Goal: Task Accomplishment & Management: Use online tool/utility

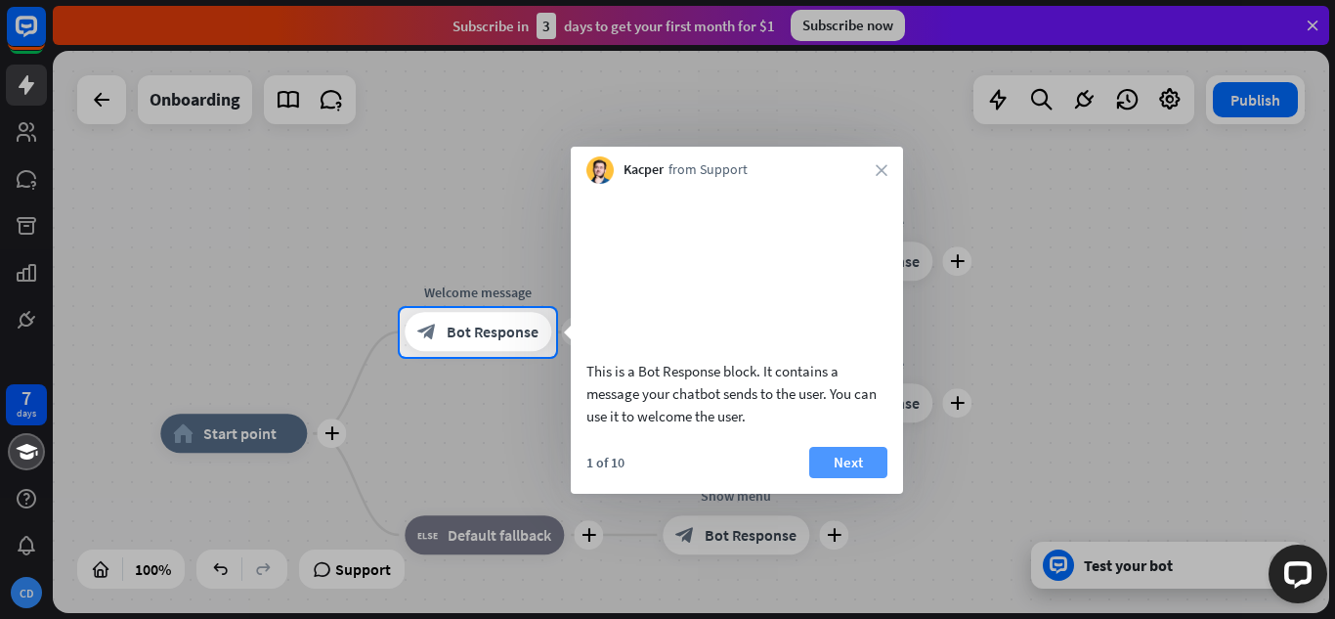
click at [844, 478] on button "Next" at bounding box center [848, 462] width 78 height 31
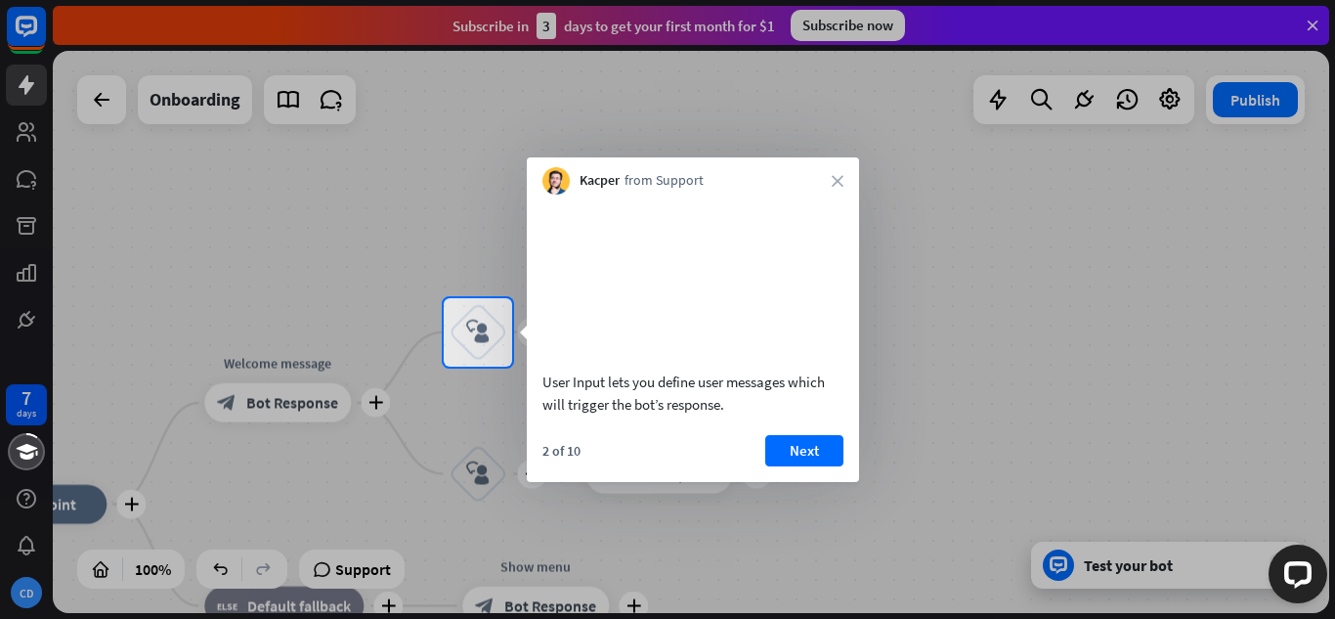
click at [1089, 368] on div at bounding box center [667, 492] width 1335 height 253
click at [823, 137] on div at bounding box center [667, 149] width 1335 height 298
click at [325, 295] on div at bounding box center [667, 149] width 1335 height 298
click at [1311, 23] on div at bounding box center [667, 149] width 1335 height 298
click at [794, 466] on button "Next" at bounding box center [804, 450] width 78 height 31
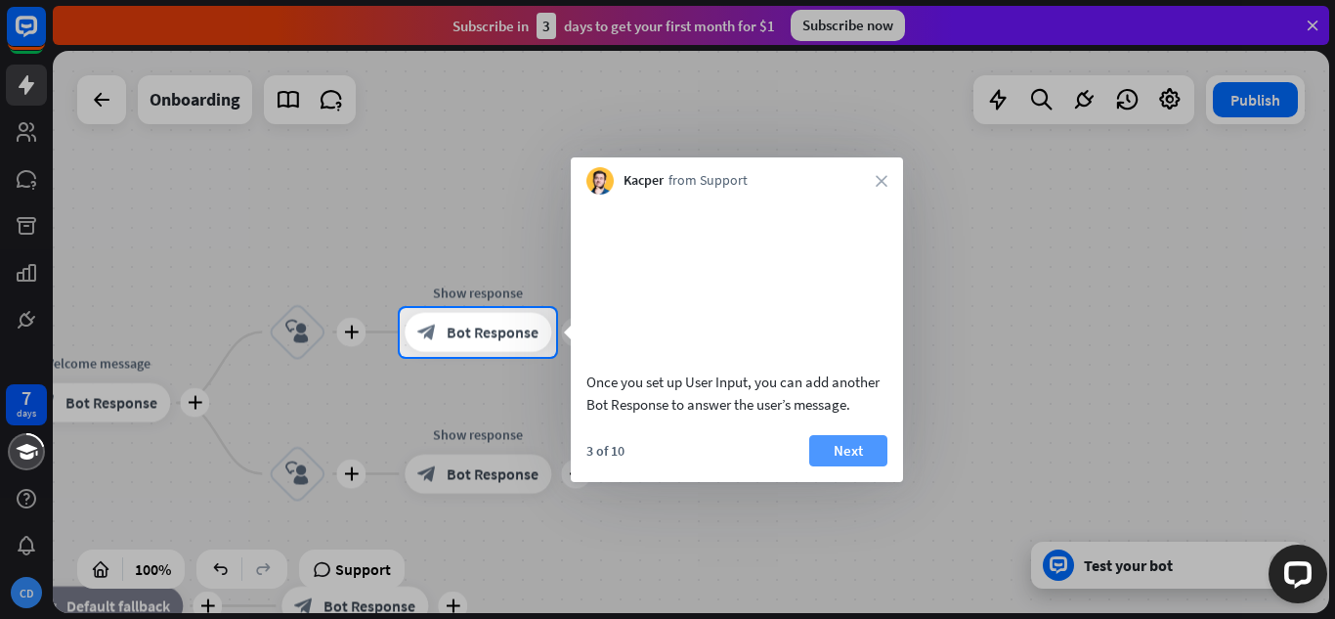
click at [835, 466] on button "Next" at bounding box center [848, 450] width 78 height 31
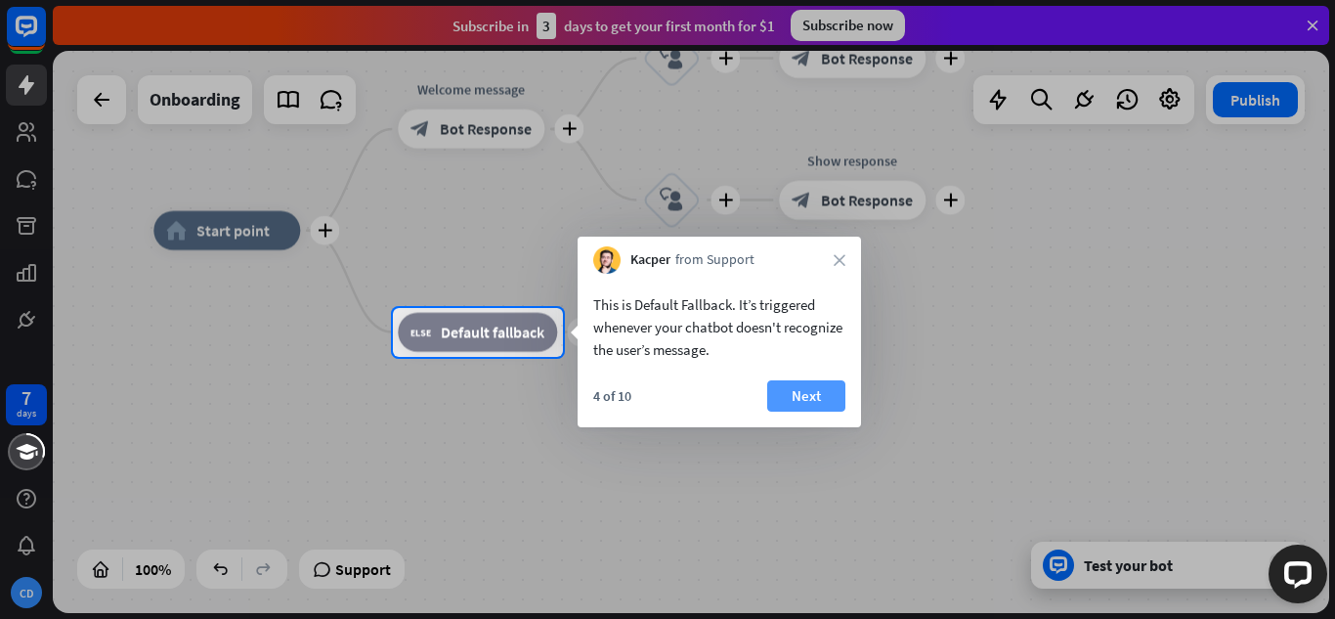
click at [817, 387] on button "Next" at bounding box center [806, 395] width 78 height 31
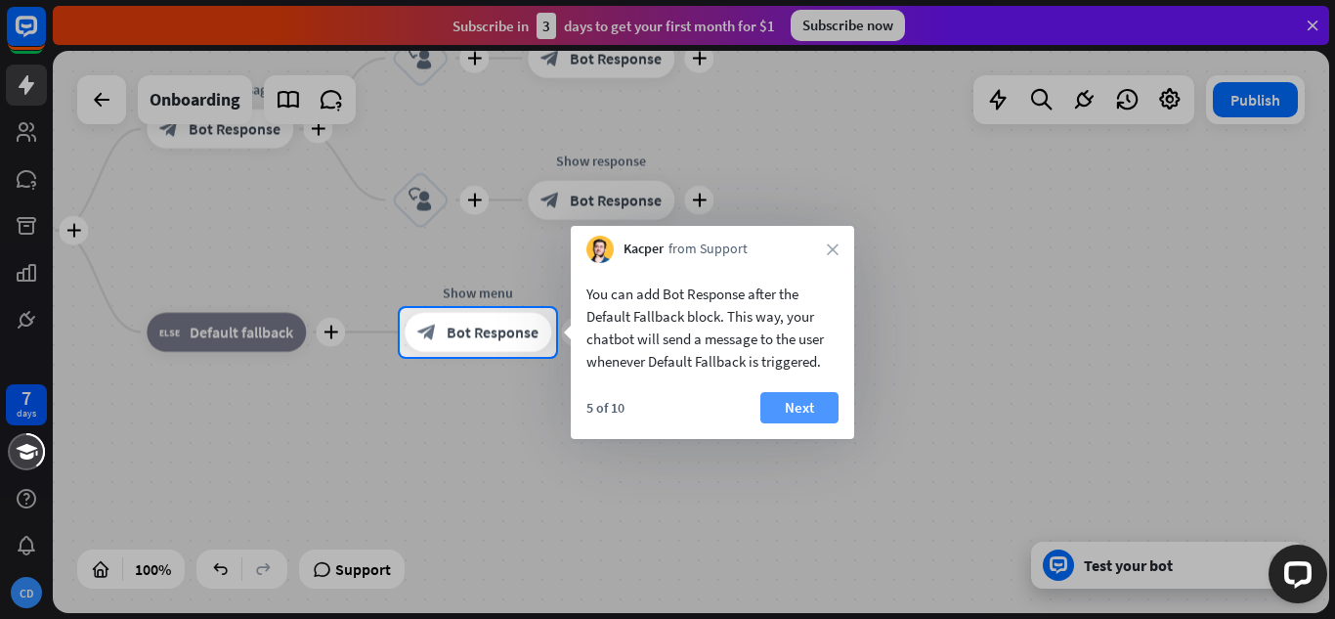
click at [808, 403] on button "Next" at bounding box center [799, 407] width 78 height 31
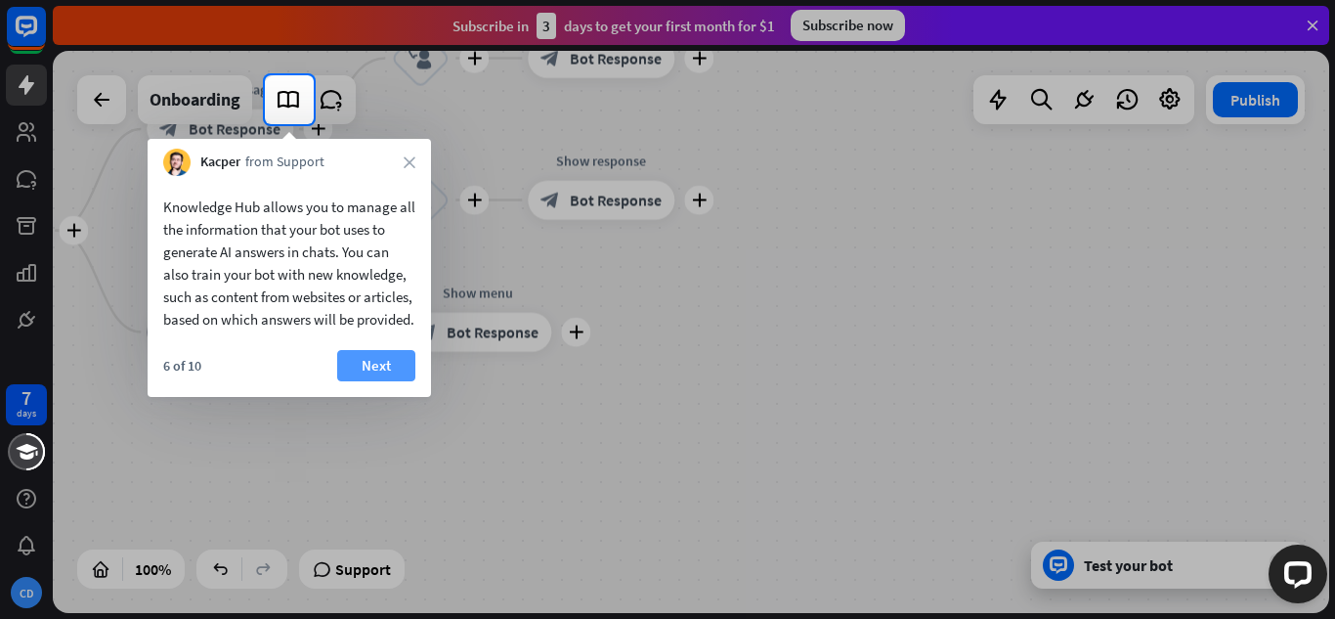
click at [406, 381] on button "Next" at bounding box center [376, 365] width 78 height 31
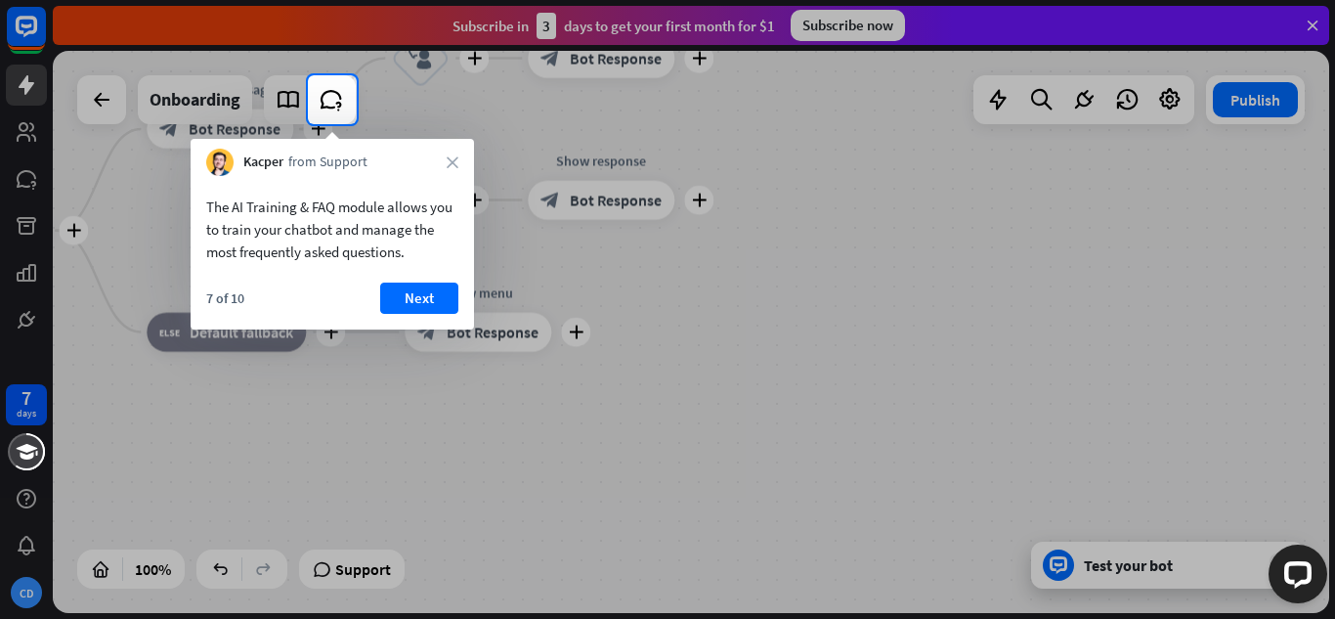
click at [415, 281] on div "The AI Training & FAQ module allows you to train your chatbot and manage the mo…" at bounding box center [332, 252] width 283 height 153
click at [415, 292] on button "Next" at bounding box center [419, 297] width 78 height 31
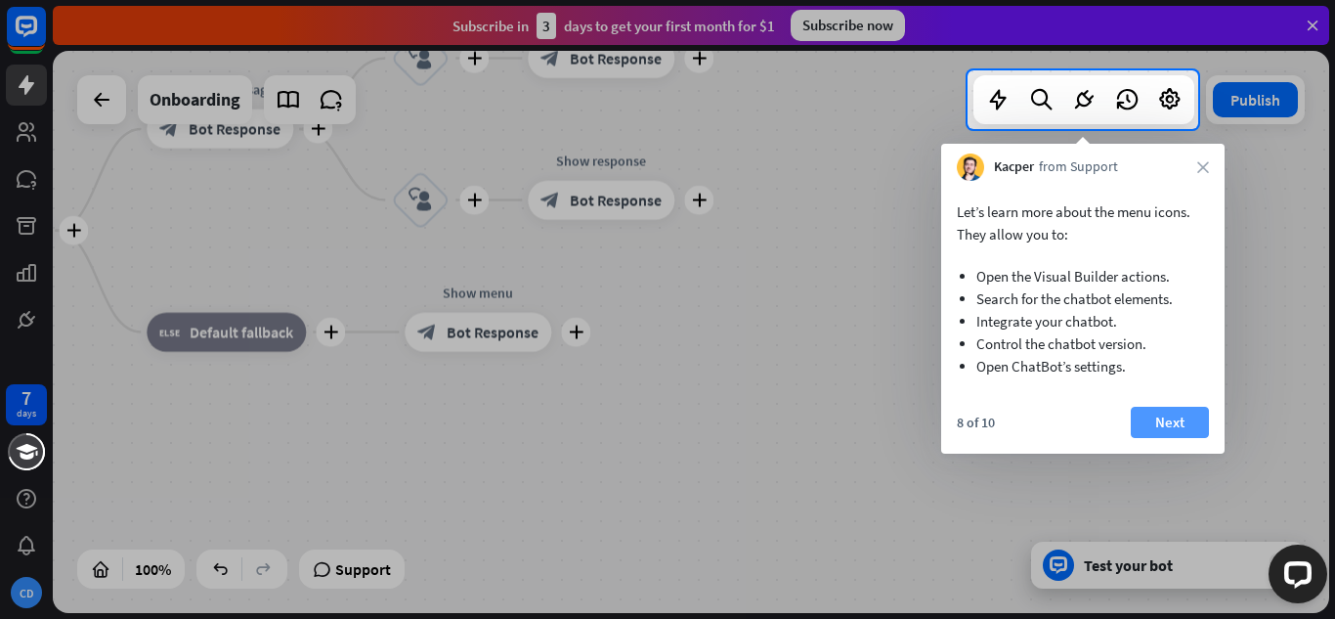
click at [1172, 425] on button "Next" at bounding box center [1170, 422] width 78 height 31
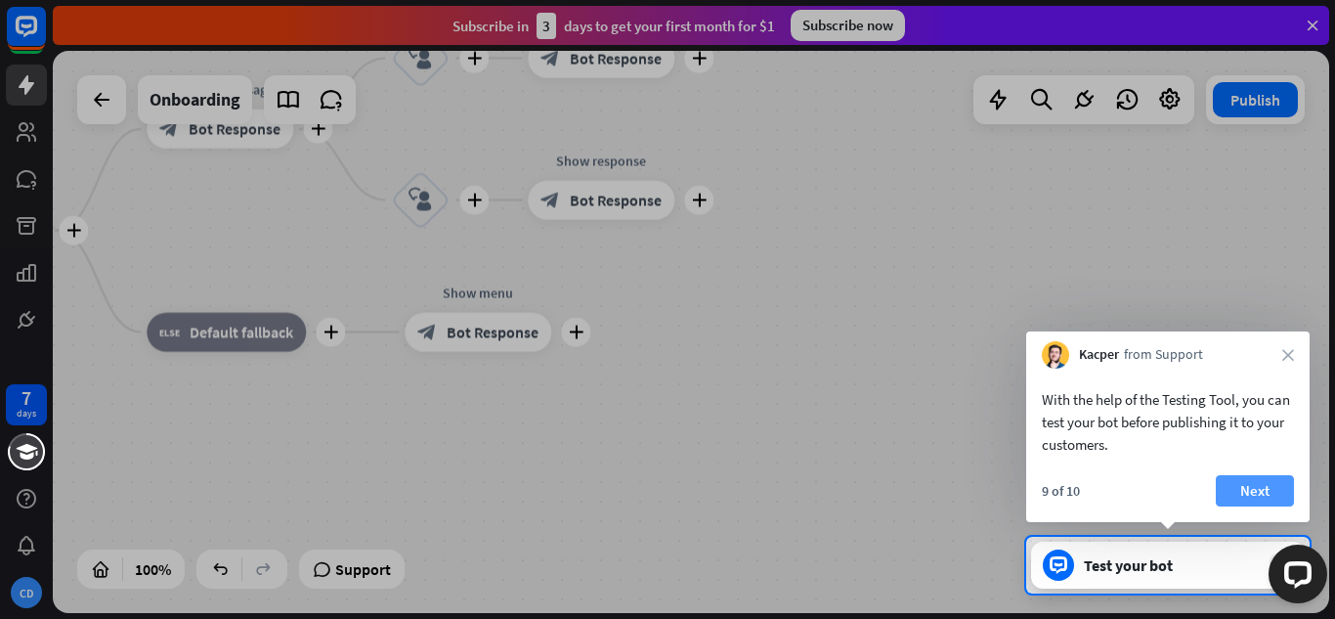
click at [1258, 493] on button "Next" at bounding box center [1255, 490] width 78 height 31
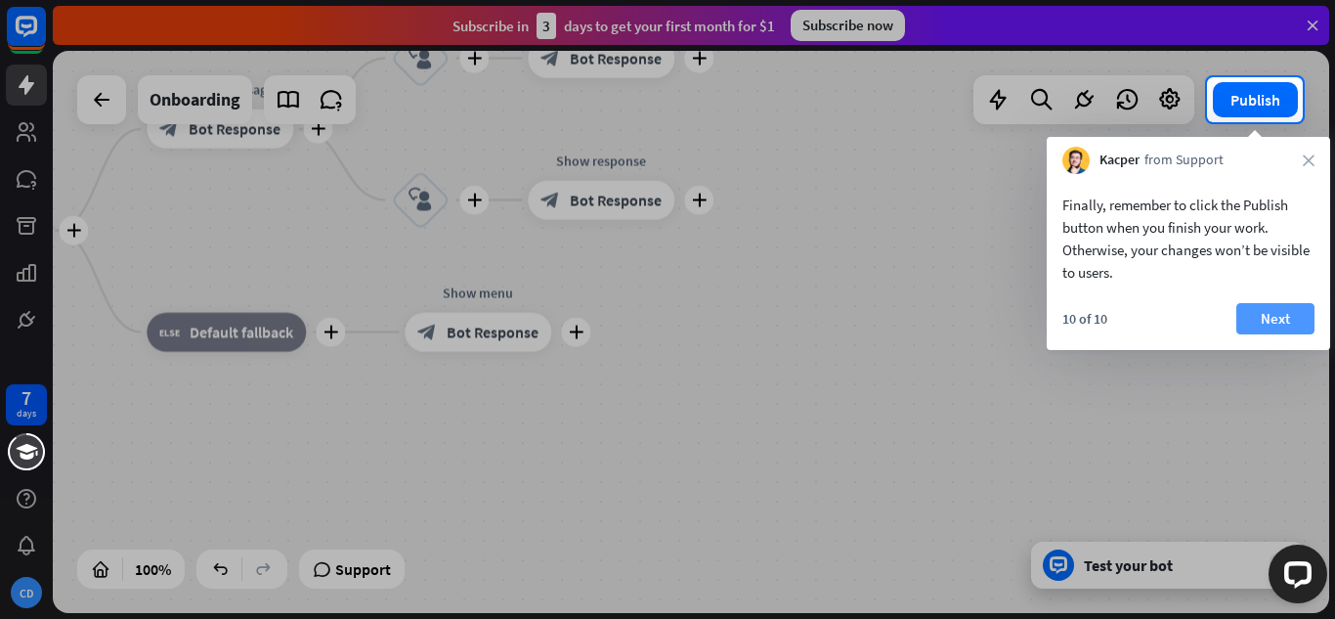
click at [1273, 311] on button "Next" at bounding box center [1275, 318] width 78 height 31
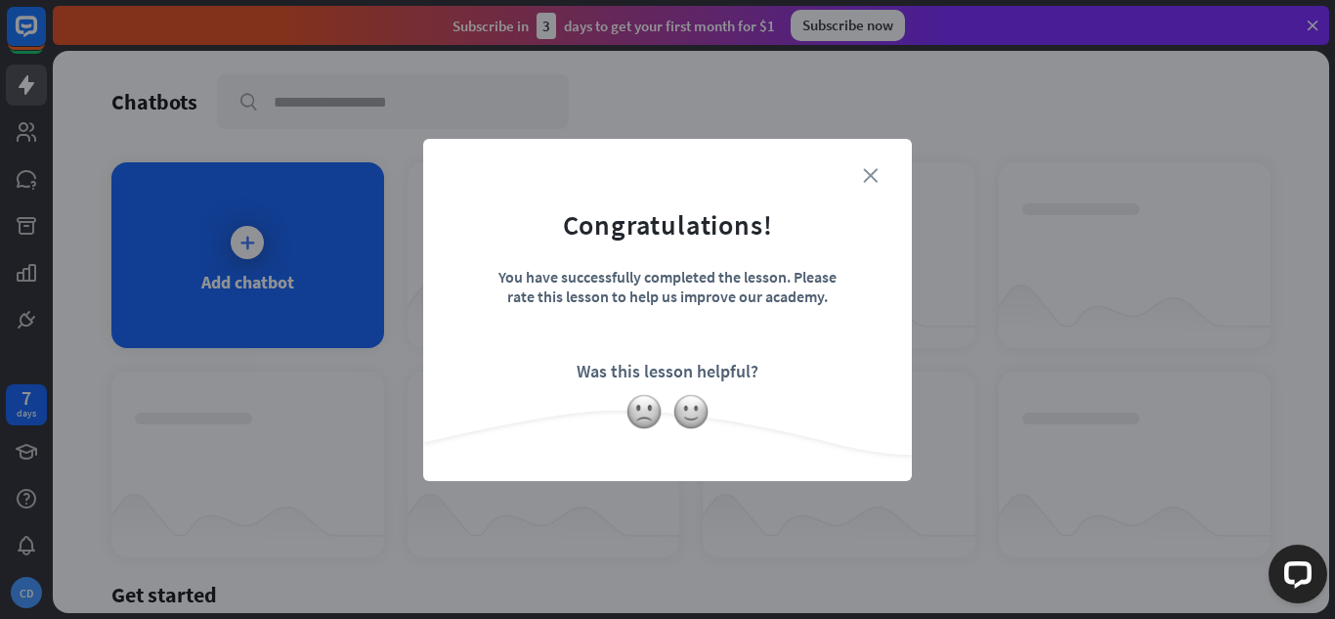
click at [871, 179] on icon "close" at bounding box center [870, 175] width 15 height 15
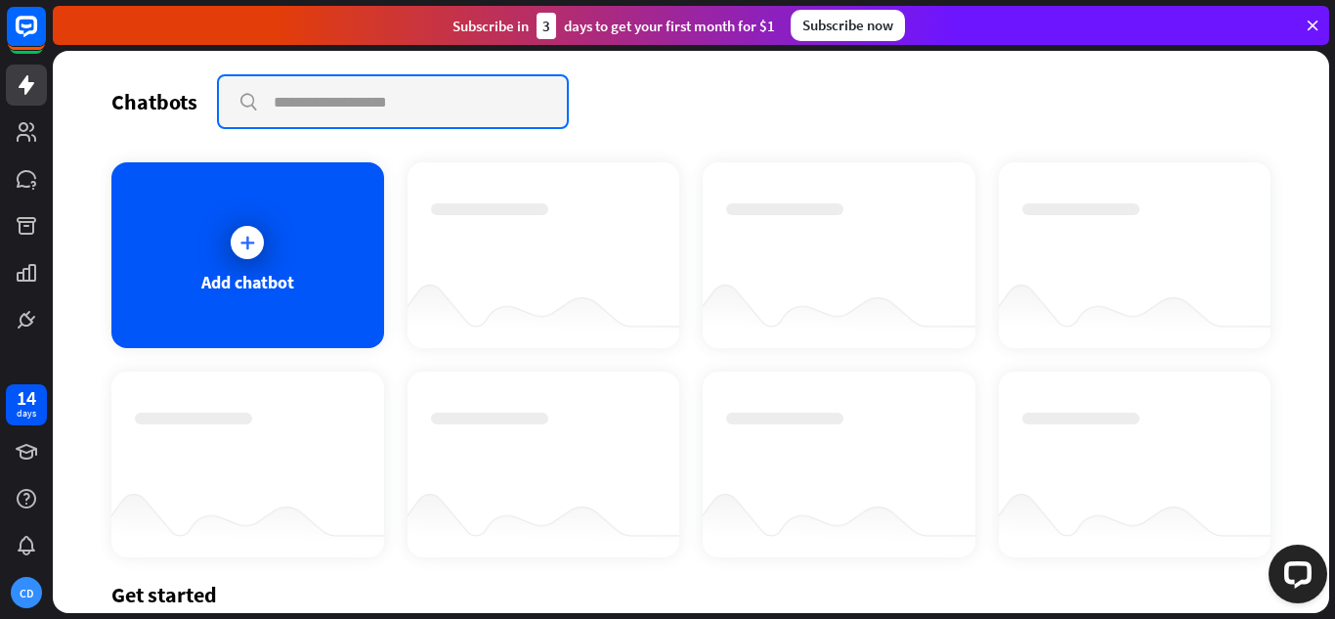
click at [326, 104] on input "text" at bounding box center [393, 101] width 348 height 51
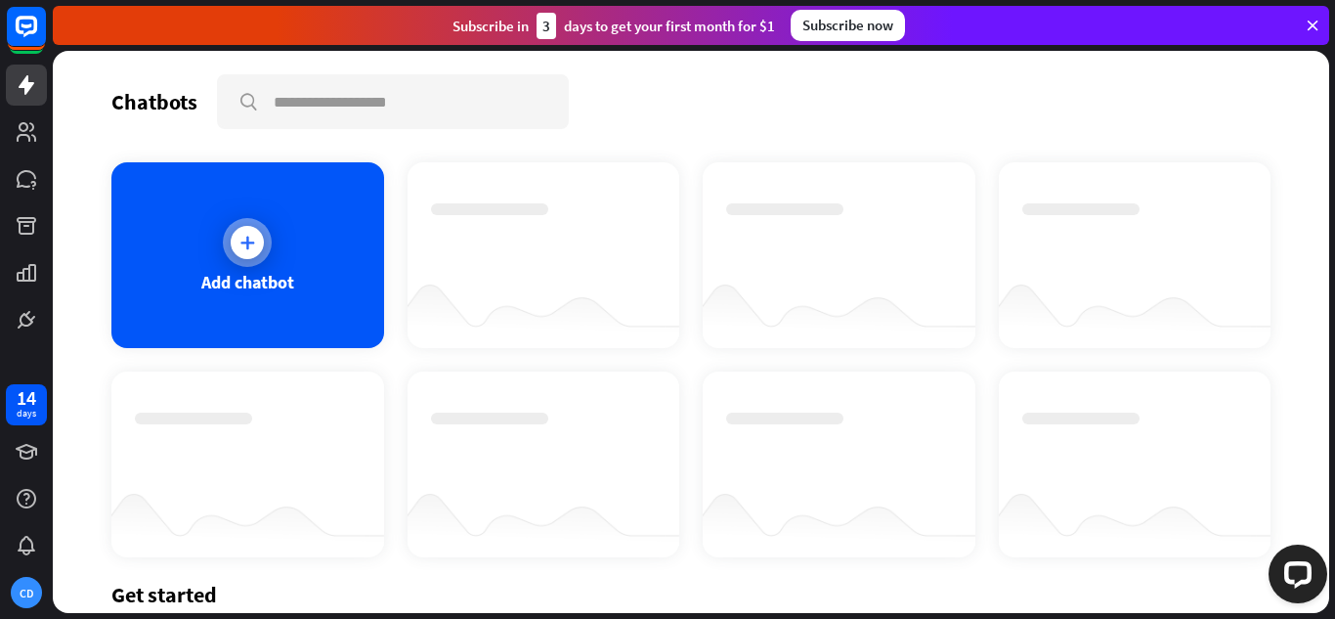
click at [250, 240] on icon at bounding box center [247, 243] width 20 height 20
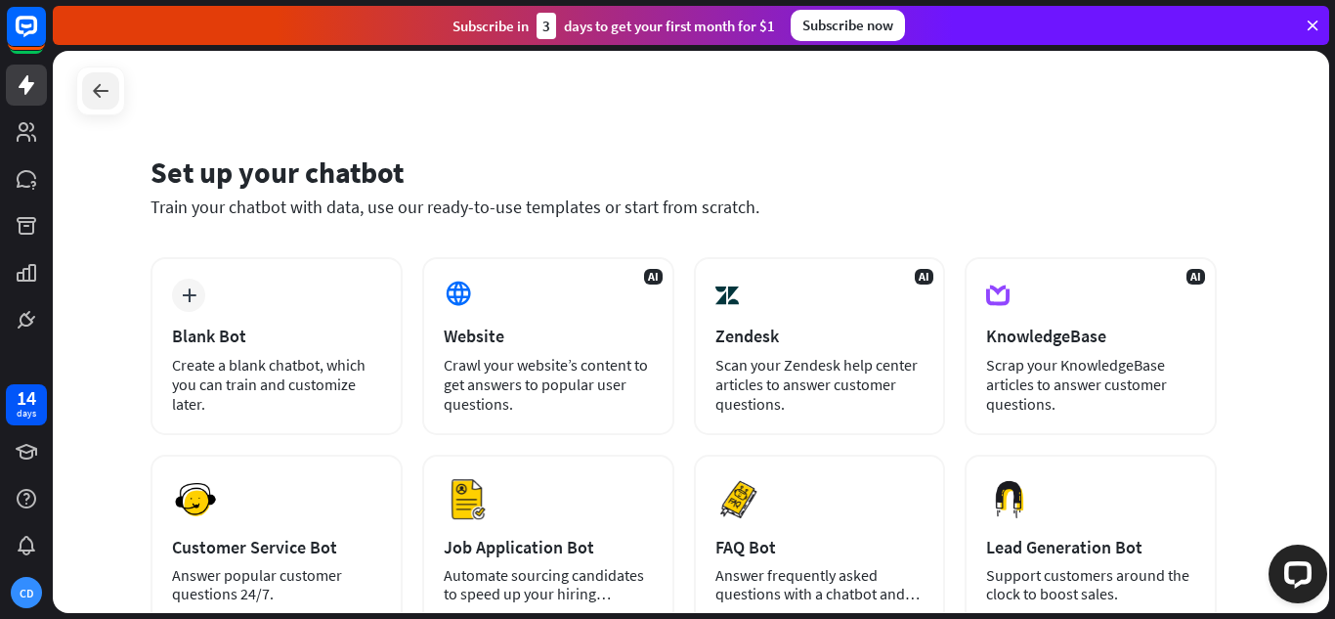
click at [96, 90] on icon at bounding box center [100, 90] width 23 height 23
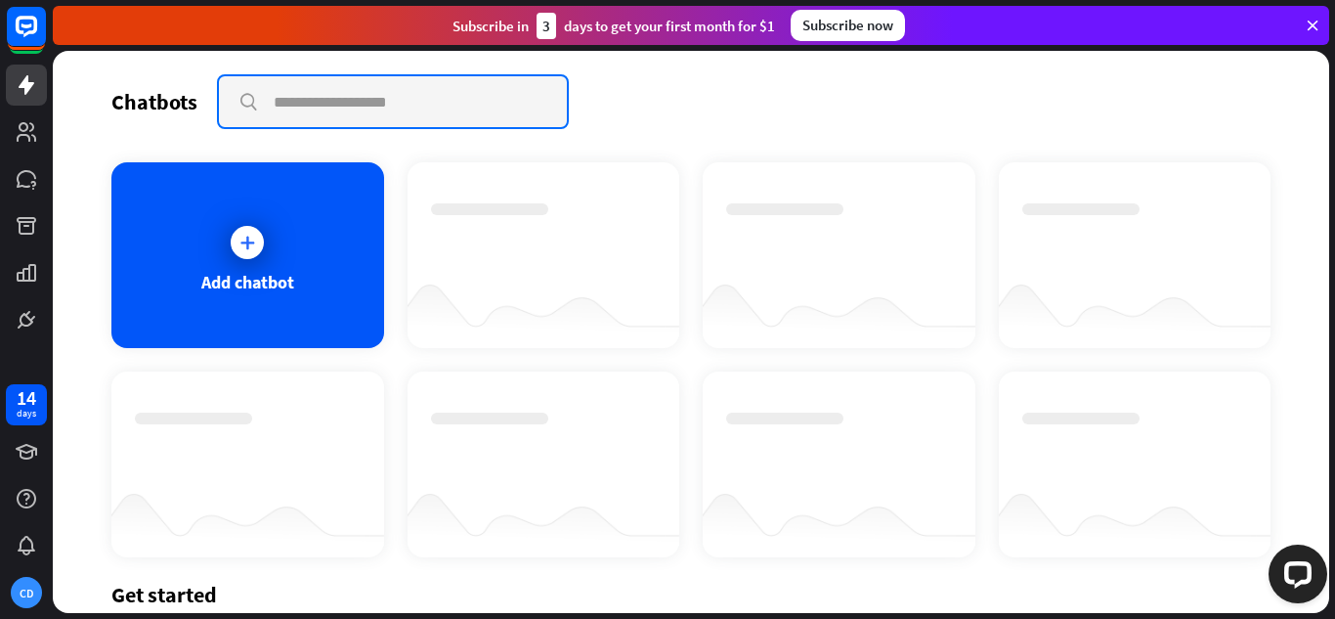
click at [304, 100] on input "text" at bounding box center [393, 101] width 348 height 51
type input "**********"
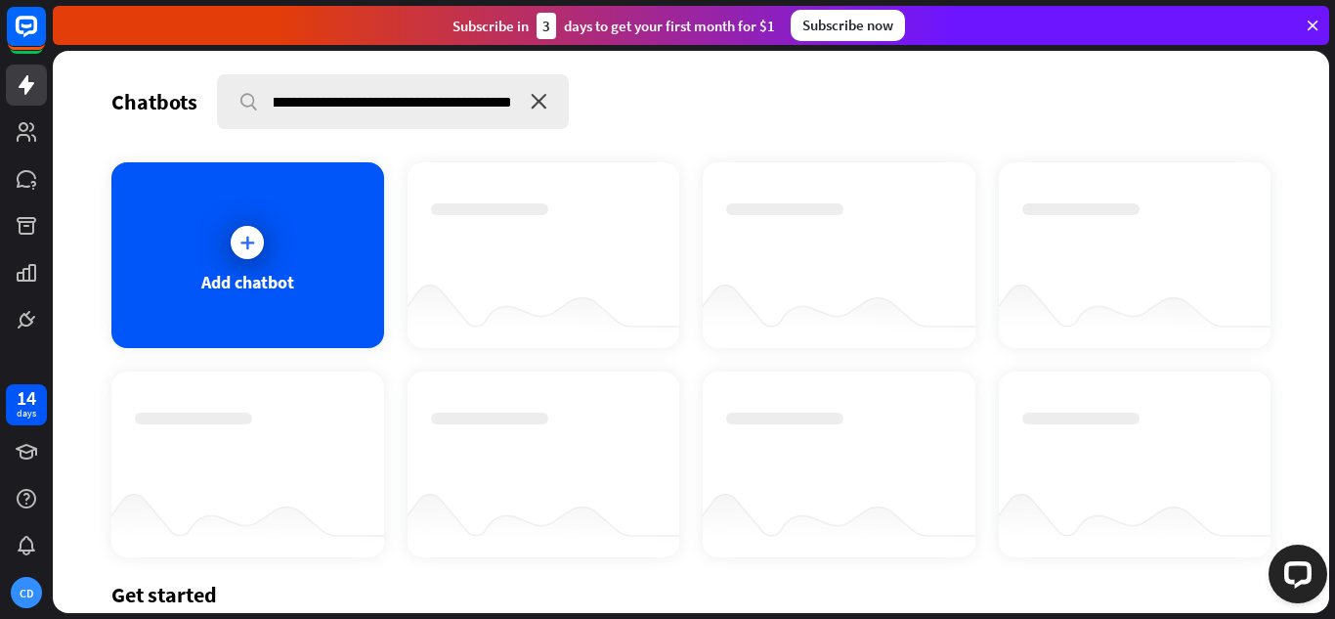
scroll to position [0, 0]
click at [538, 102] on icon "close" at bounding box center [539, 102] width 17 height 16
click at [251, 252] on div at bounding box center [247, 242] width 33 height 33
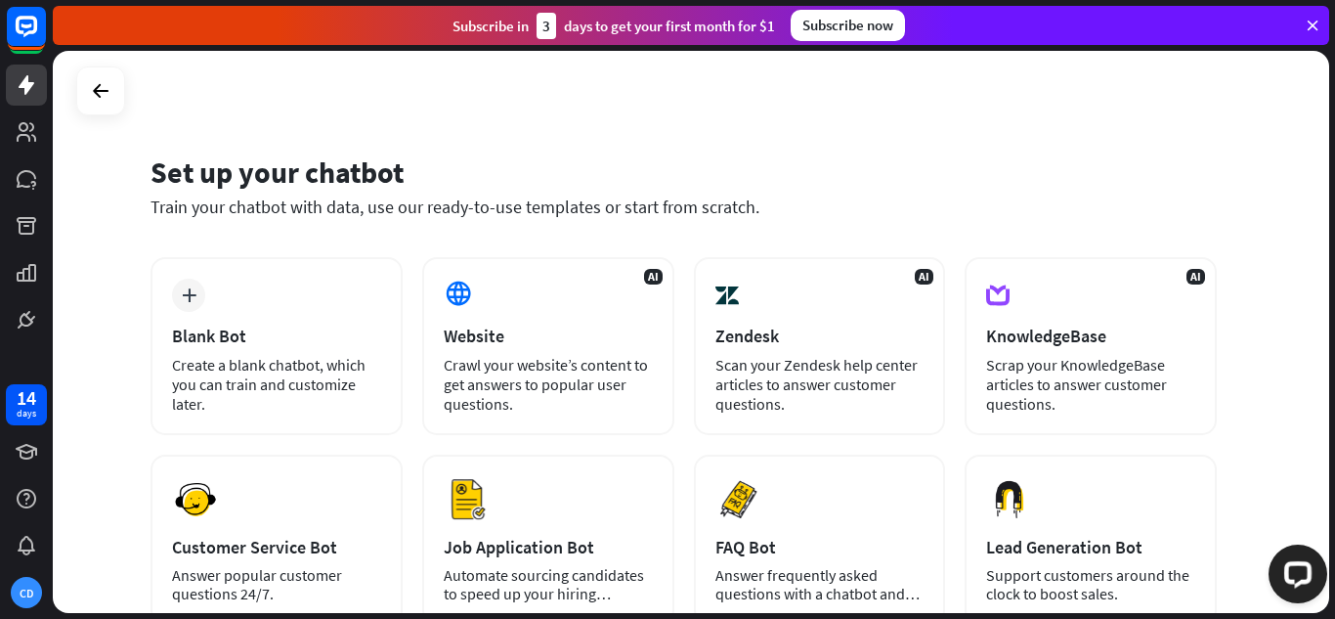
click at [1322, 607] on div at bounding box center [1294, 578] width 82 height 82
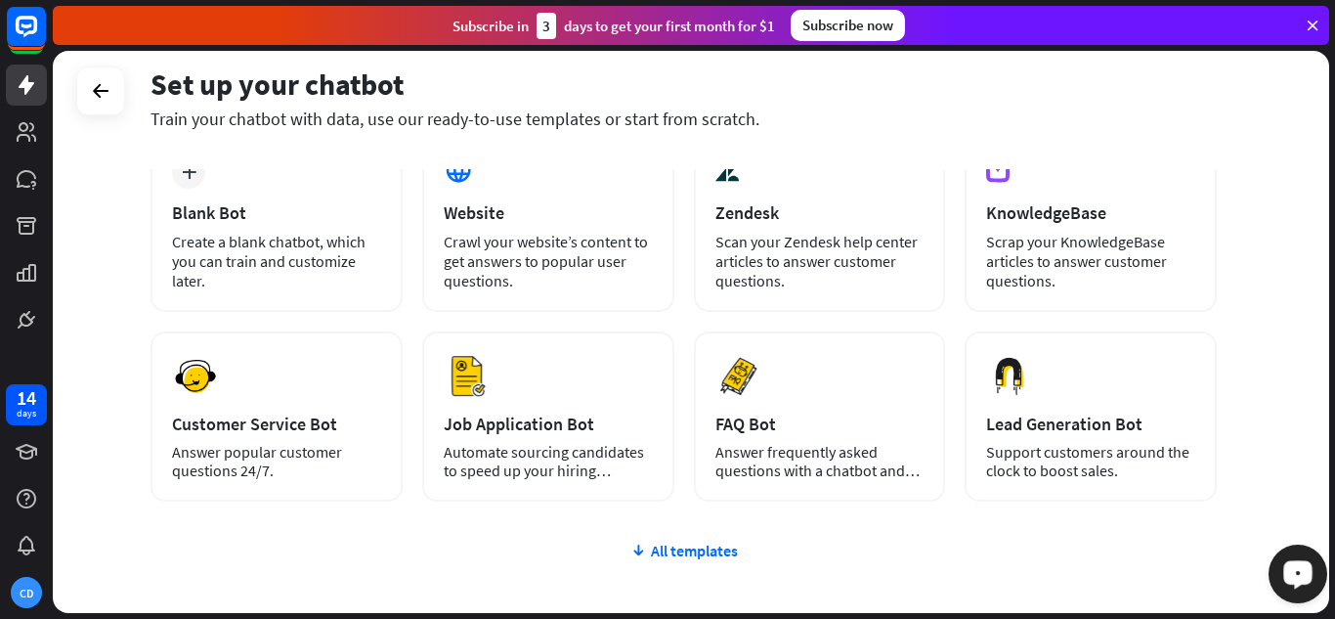
scroll to position [124, 0]
click at [714, 551] on div "All templates" at bounding box center [684, 549] width 1066 height 20
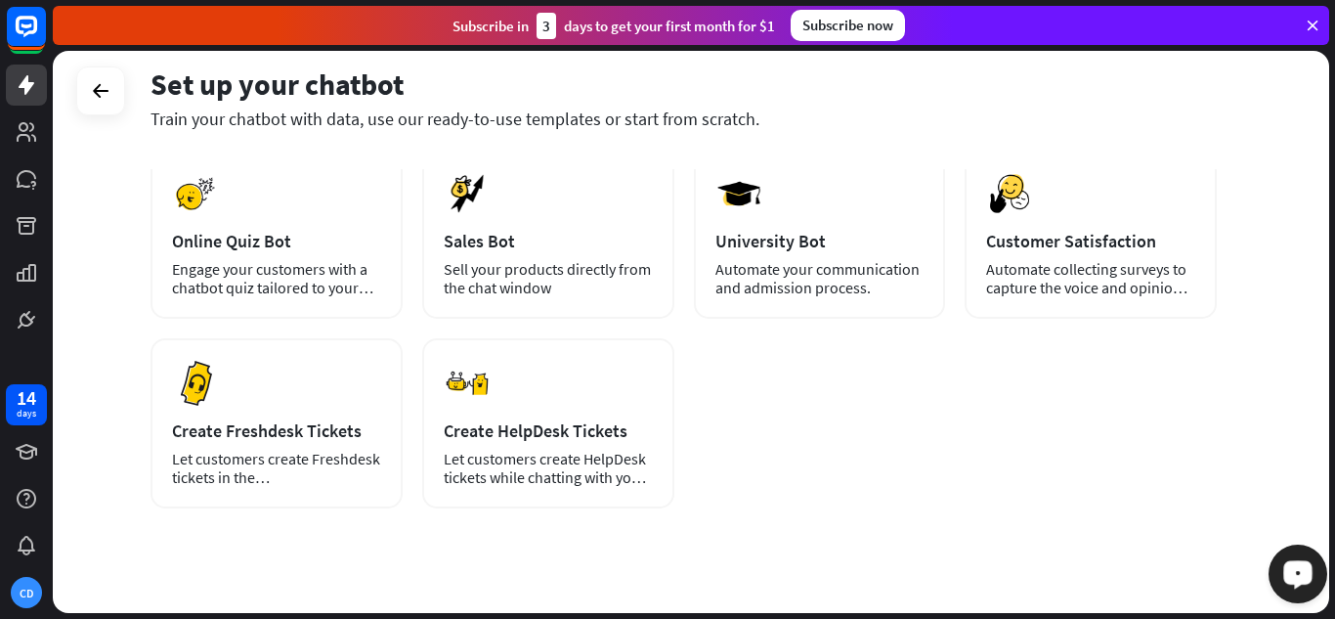
scroll to position [528, 0]
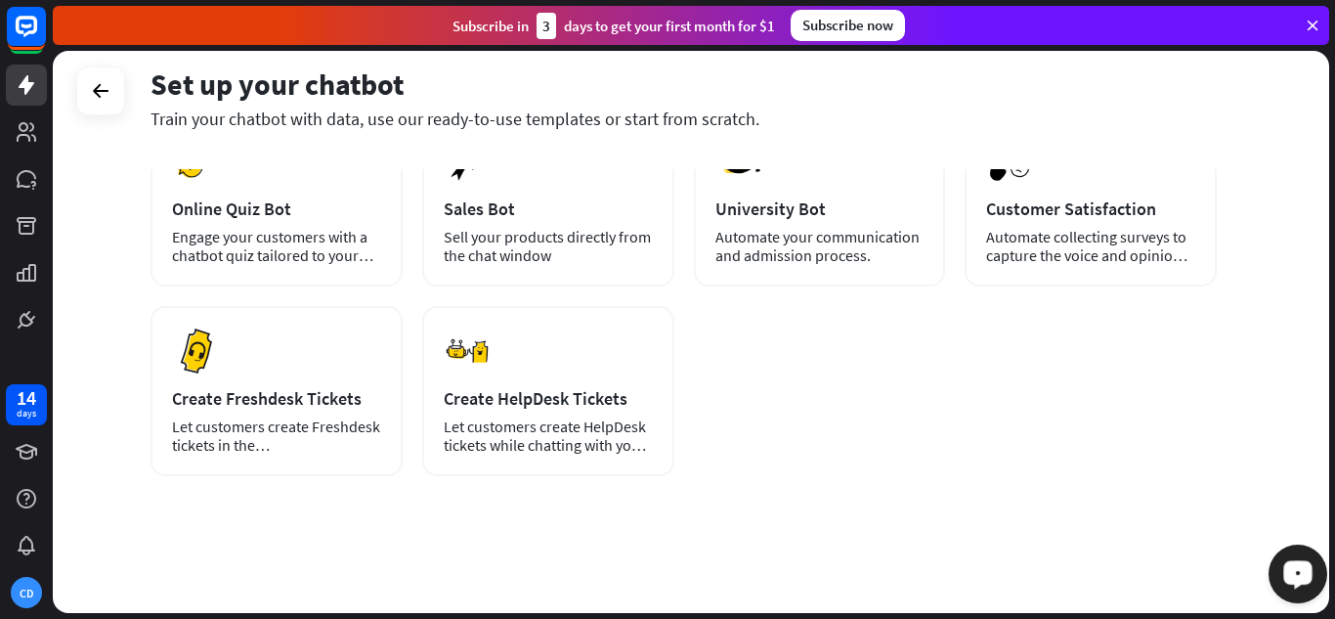
drag, startPoint x: 1322, startPoint y: 382, endPoint x: 42, endPoint y: 44, distance: 1324.2
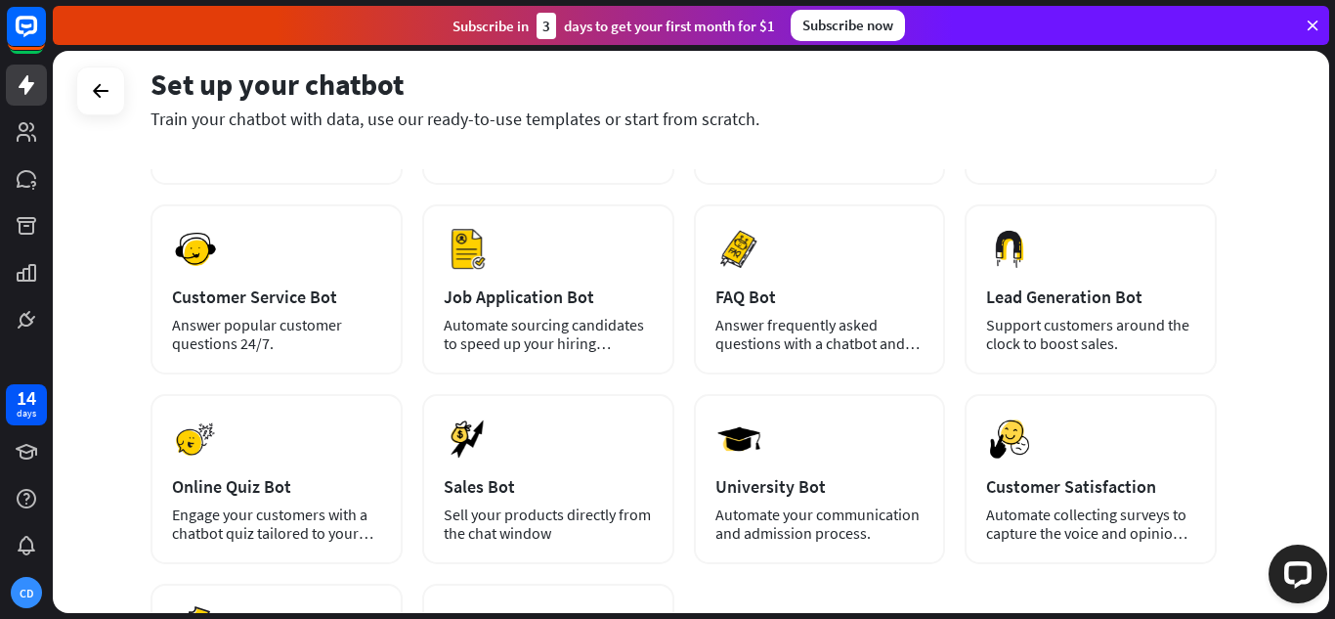
scroll to position [244, 0]
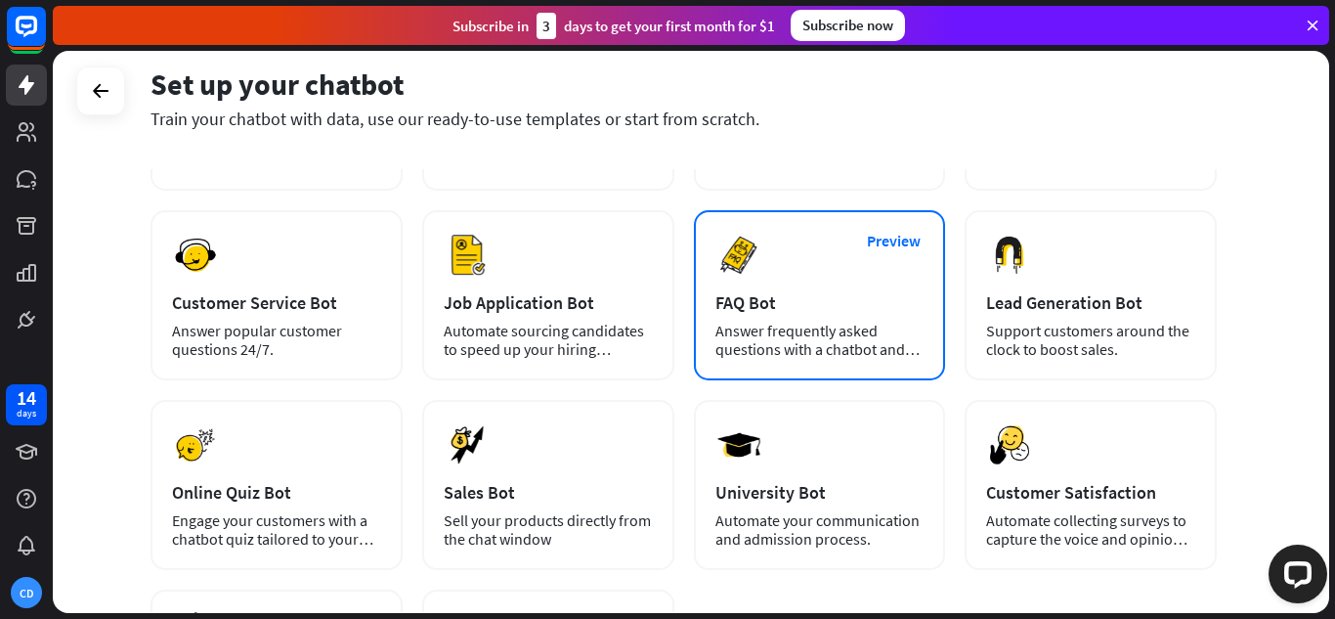
click at [760, 340] on div "Answer frequently asked questions with a chatbot and save your time." at bounding box center [819, 340] width 209 height 37
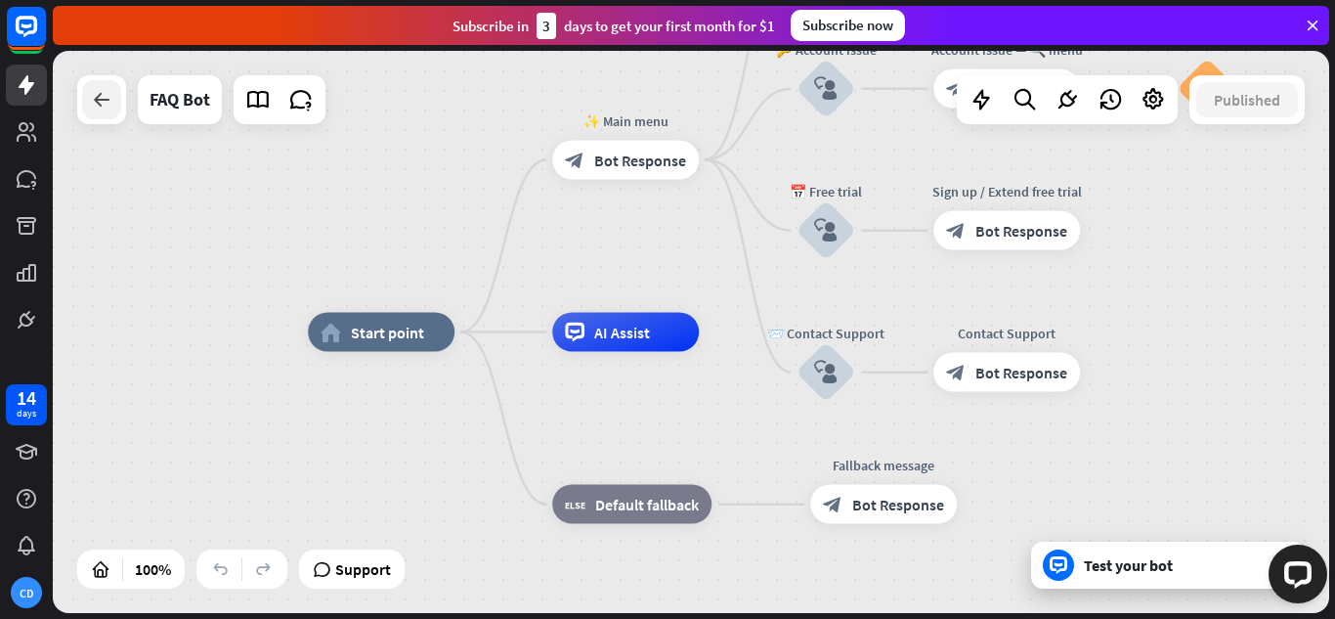
click at [105, 104] on icon at bounding box center [101, 99] width 23 height 23
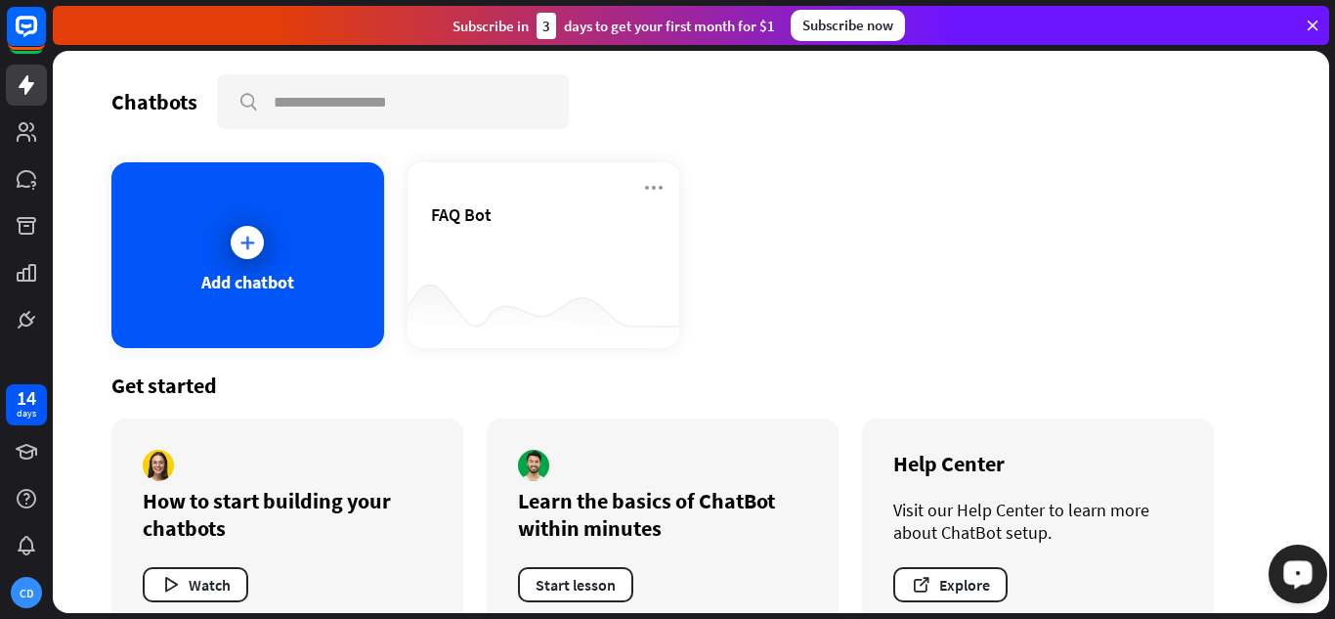
click at [1323, 600] on button "Open LiveChat chat widget" at bounding box center [1298, 573] width 59 height 59
click at [861, 318] on div "Add chatbot FAQ Bot" at bounding box center [690, 255] width 1159 height 186
click at [854, 273] on div "Add chatbot FAQ Bot" at bounding box center [690, 255] width 1159 height 186
click at [1320, 603] on div at bounding box center [1294, 578] width 82 height 82
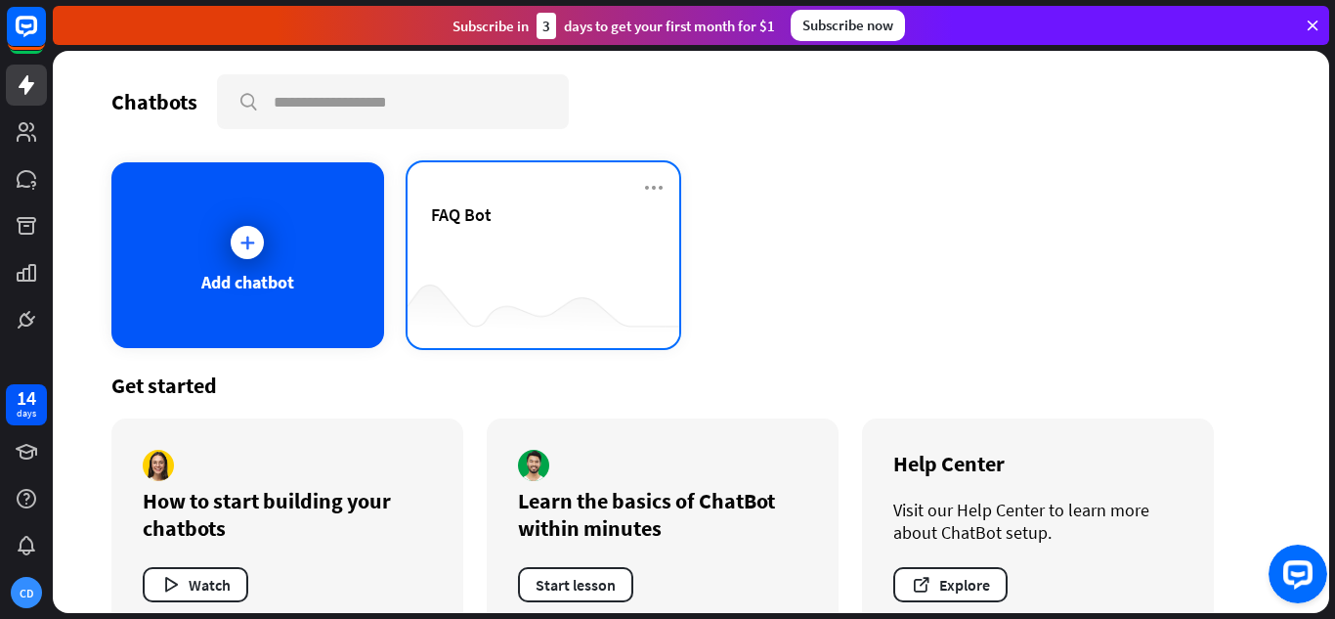
click at [468, 214] on span "FAQ Bot" at bounding box center [461, 214] width 61 height 22
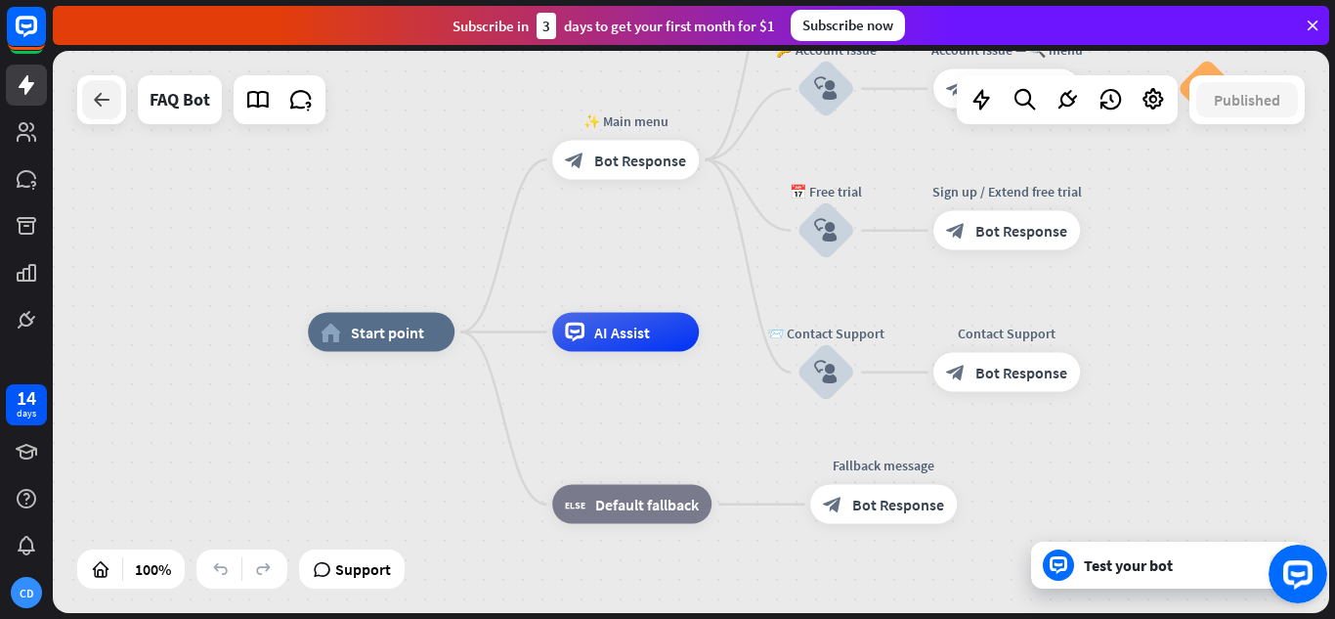
click at [105, 113] on div at bounding box center [101, 99] width 39 height 39
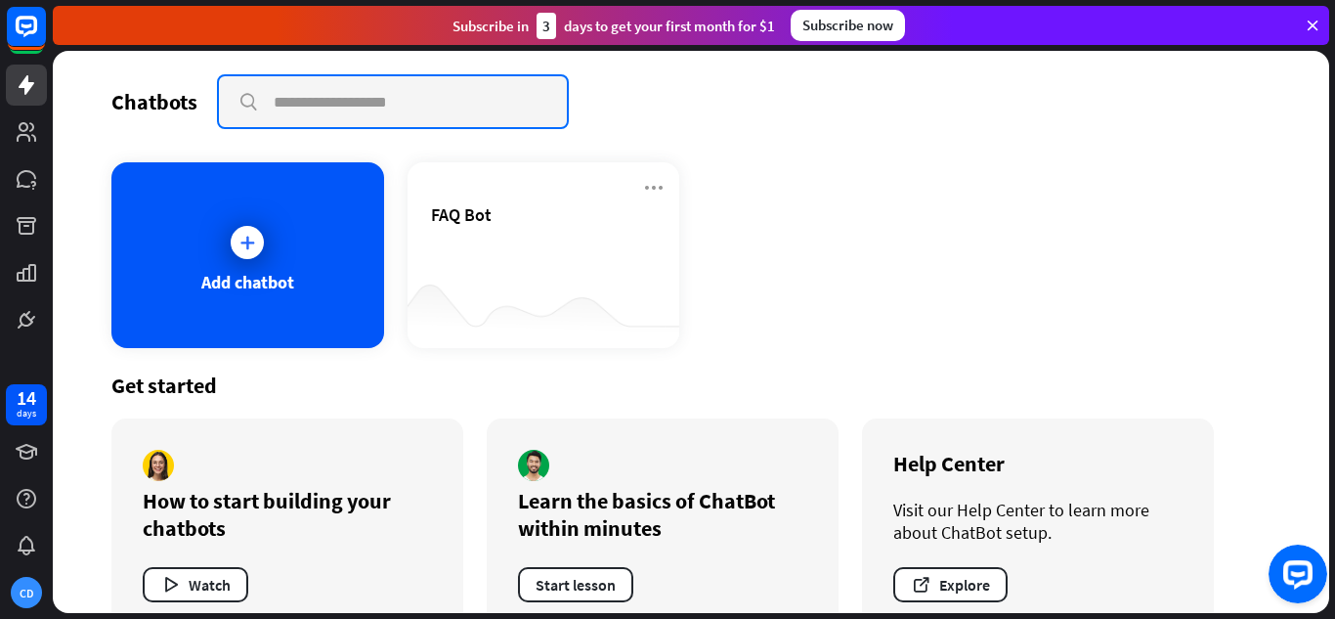
click at [311, 103] on input "text" at bounding box center [393, 101] width 348 height 51
click at [302, 103] on input "text" at bounding box center [393, 101] width 348 height 51
click at [305, 104] on input "**********" at bounding box center [393, 101] width 348 height 51
click at [363, 108] on input "**********" at bounding box center [393, 101] width 348 height 51
type input "**********"
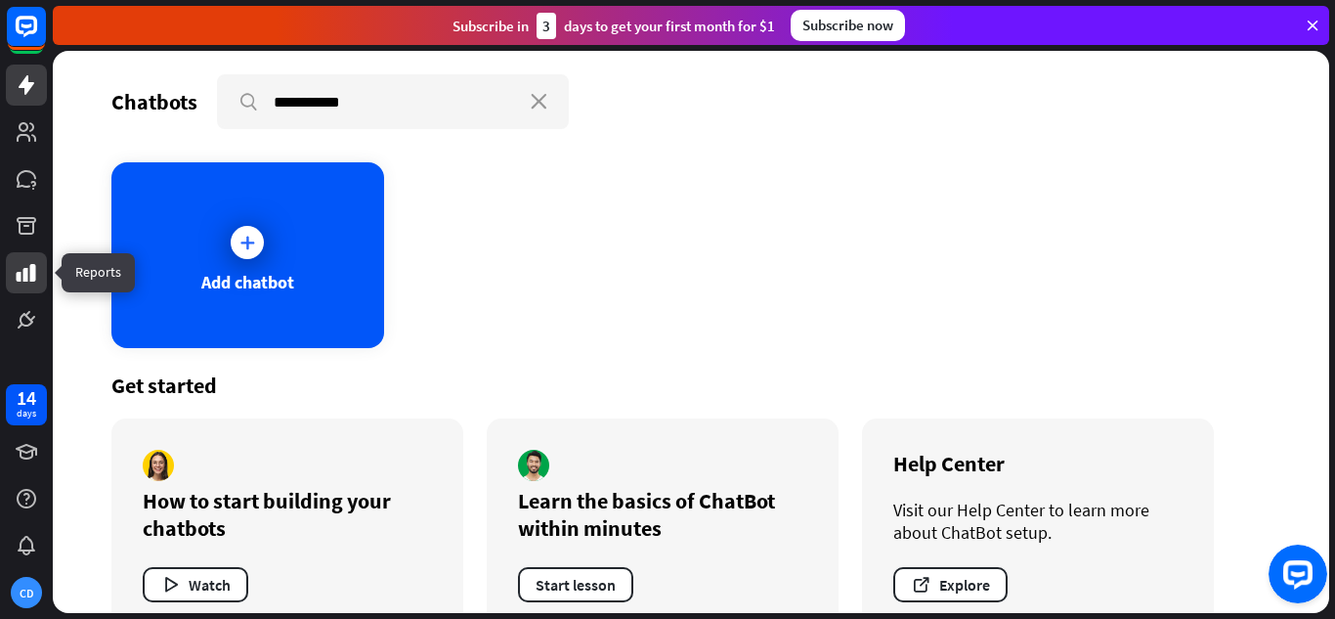
click at [34, 275] on icon at bounding box center [27, 273] width 20 height 18
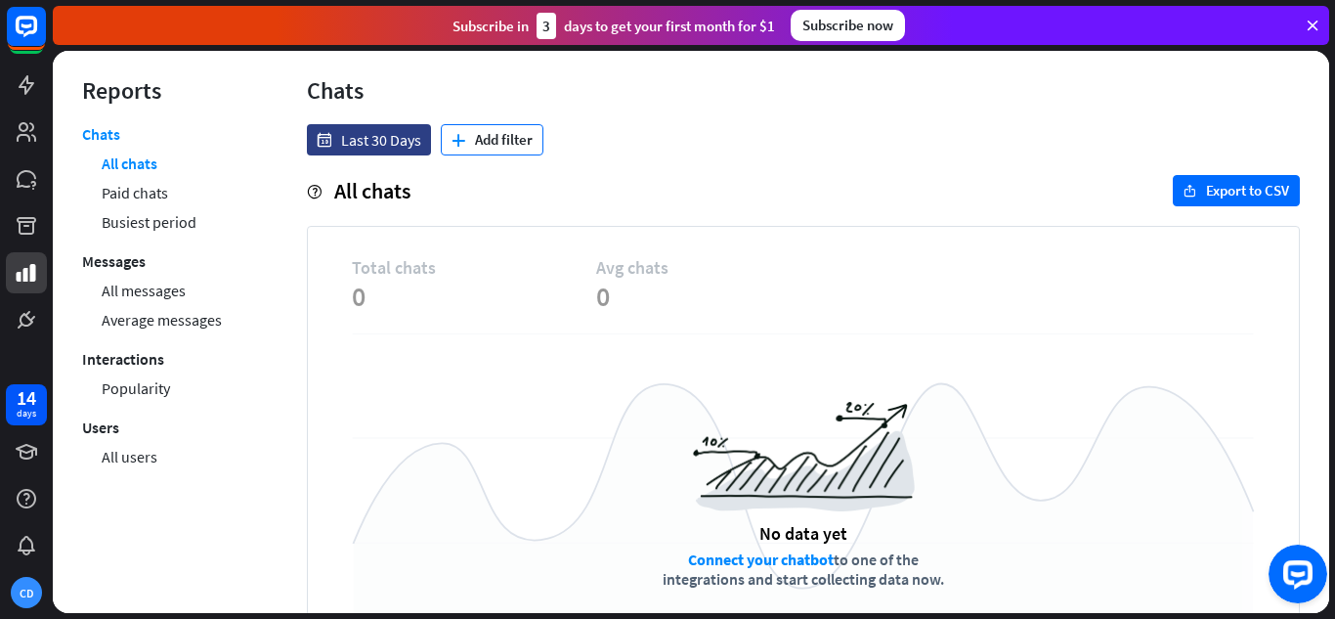
click at [512, 141] on button "plus Add filter" at bounding box center [492, 139] width 103 height 31
click at [591, 158] on div "date Last 30 Days plus Add filter help All chats export Export to CSV Total cha…" at bounding box center [804, 406] width 1052 height 564
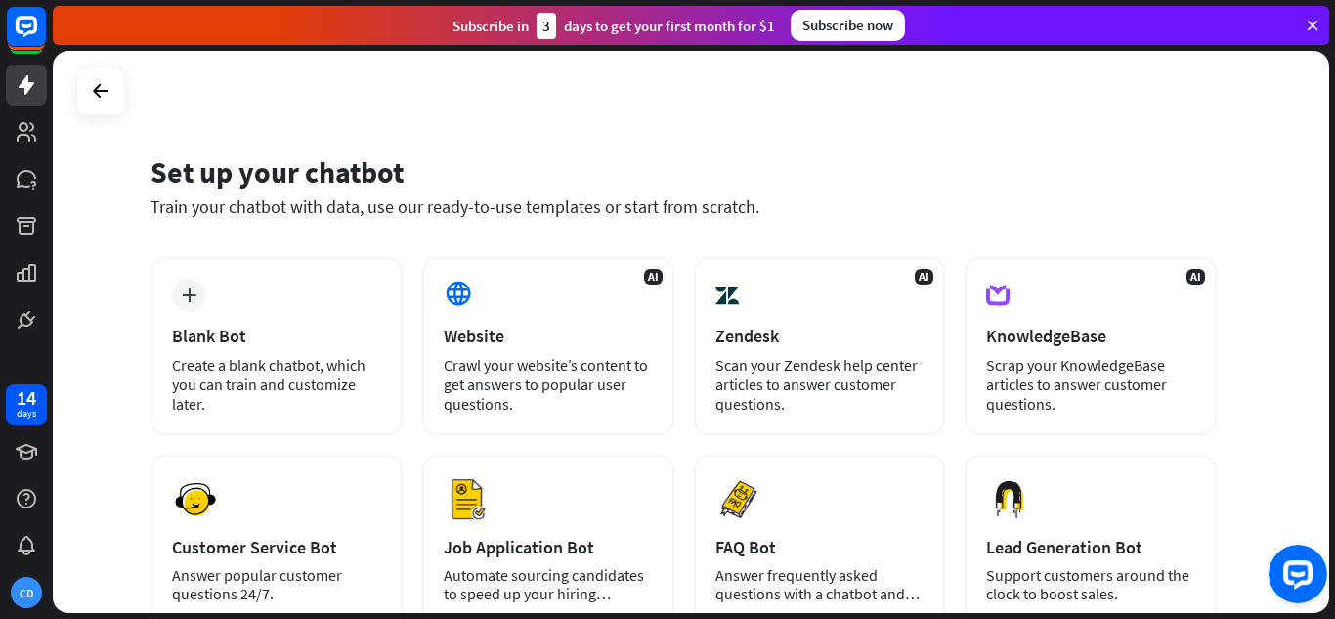
click at [1321, 600] on button "Open LiveChat chat widget" at bounding box center [1298, 573] width 59 height 59
click at [1286, 485] on div "Set up your chatbot Train your chatbot with data, use our ready-to-use template…" at bounding box center [691, 332] width 1276 height 562
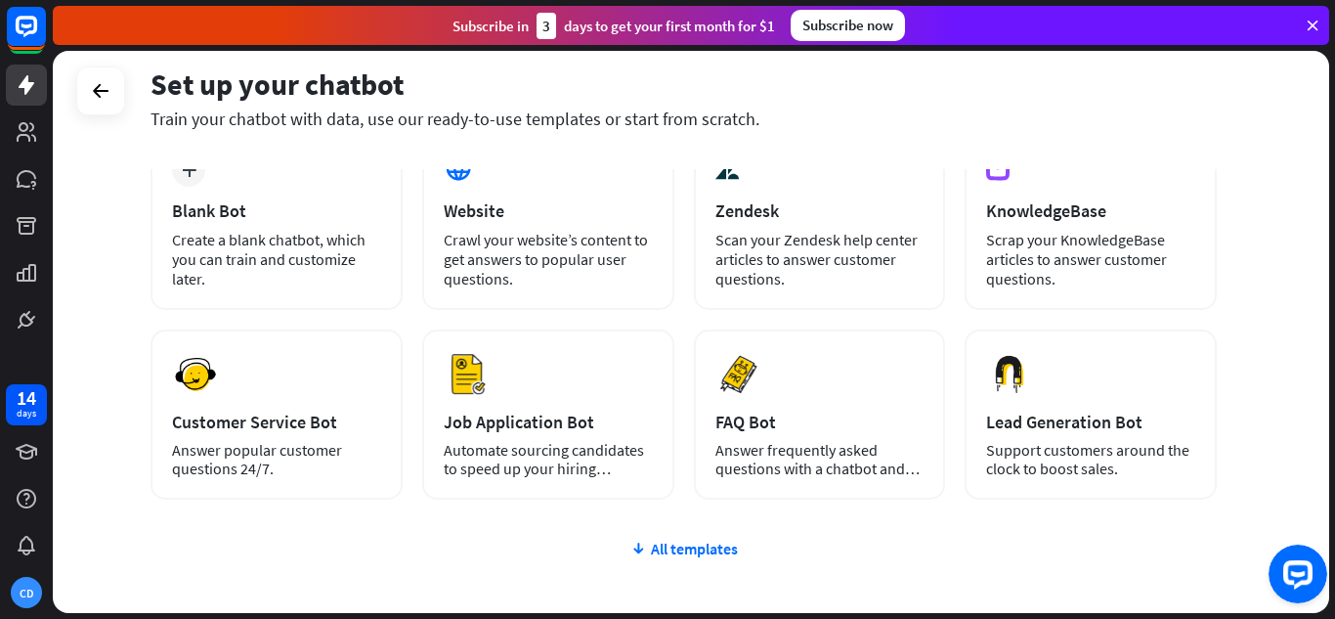
scroll to position [133, 0]
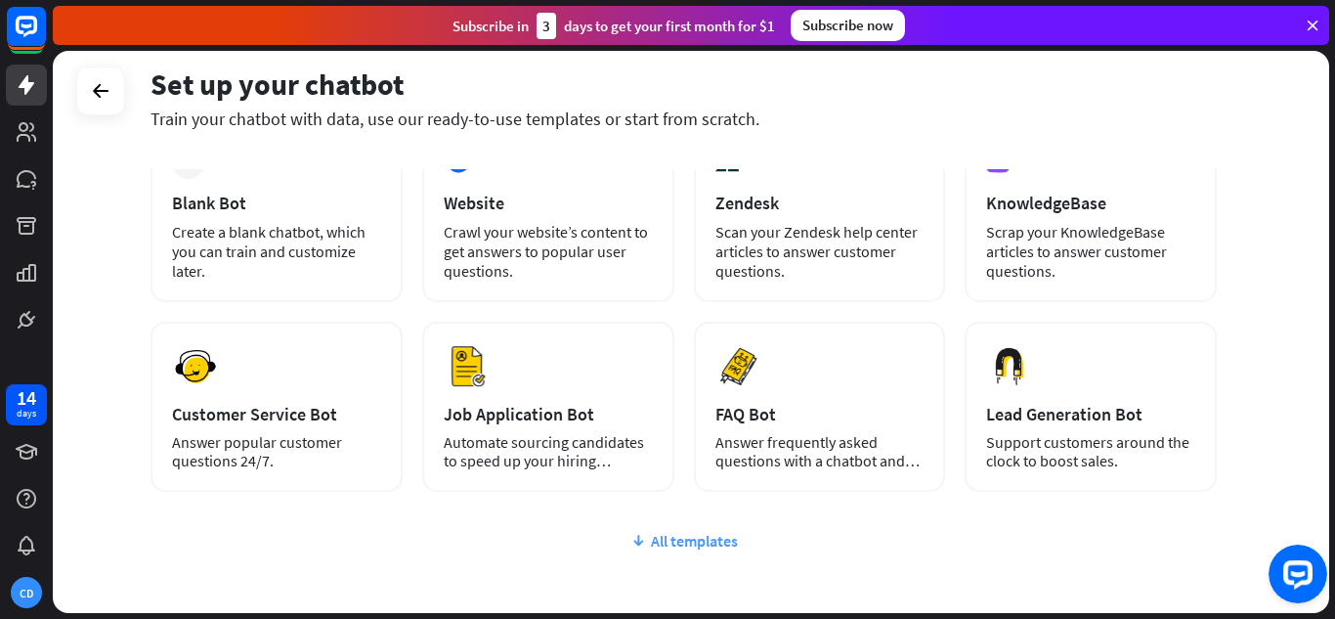
click at [664, 541] on div "All templates" at bounding box center [684, 541] width 1066 height 20
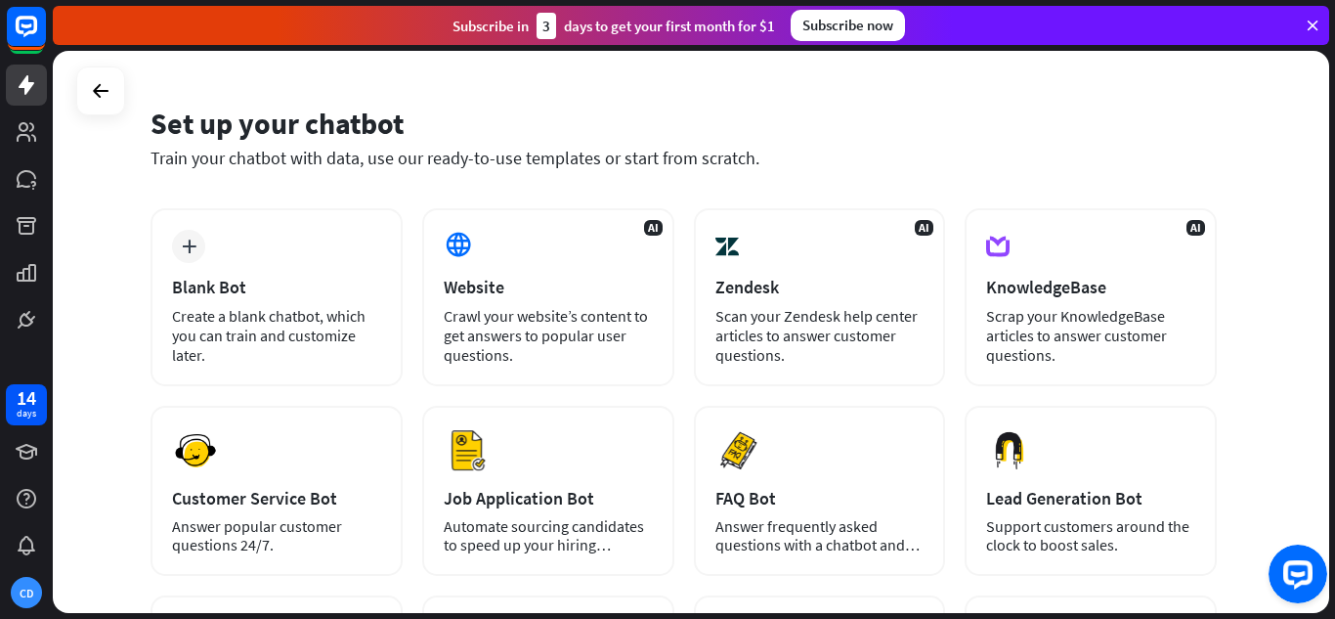
scroll to position [40, 0]
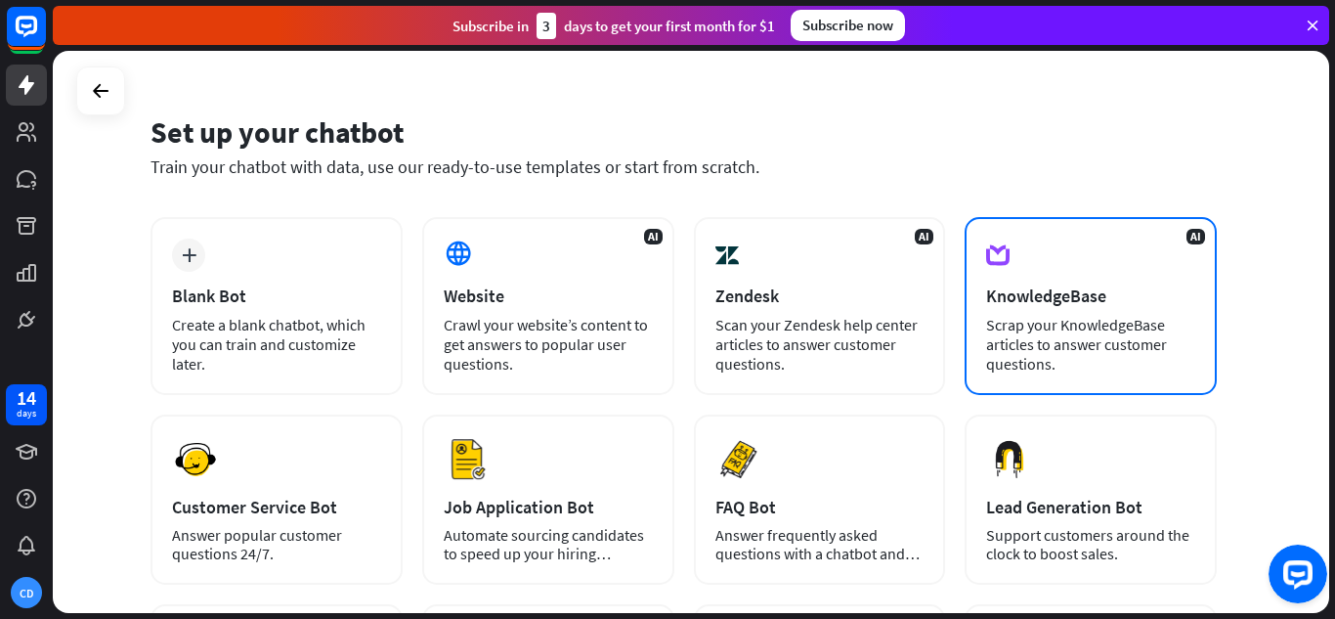
click at [1030, 297] on div "KnowledgeBase" at bounding box center [1090, 295] width 209 height 22
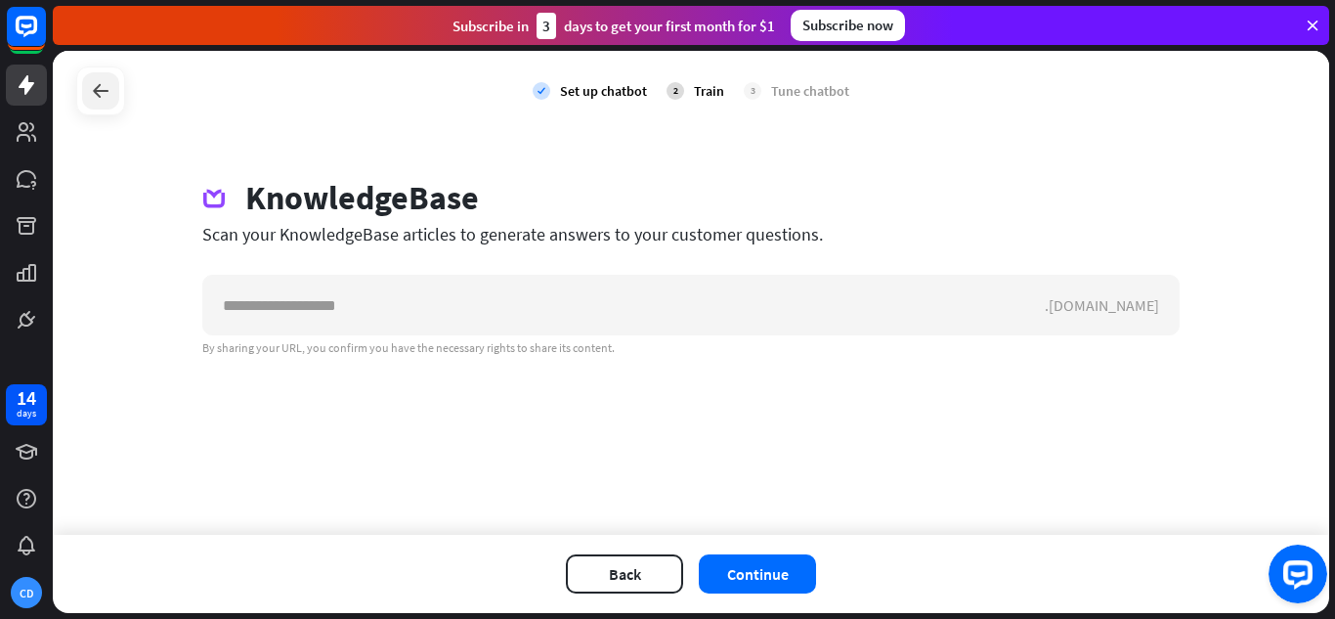
click at [99, 94] on icon at bounding box center [100, 90] width 23 height 23
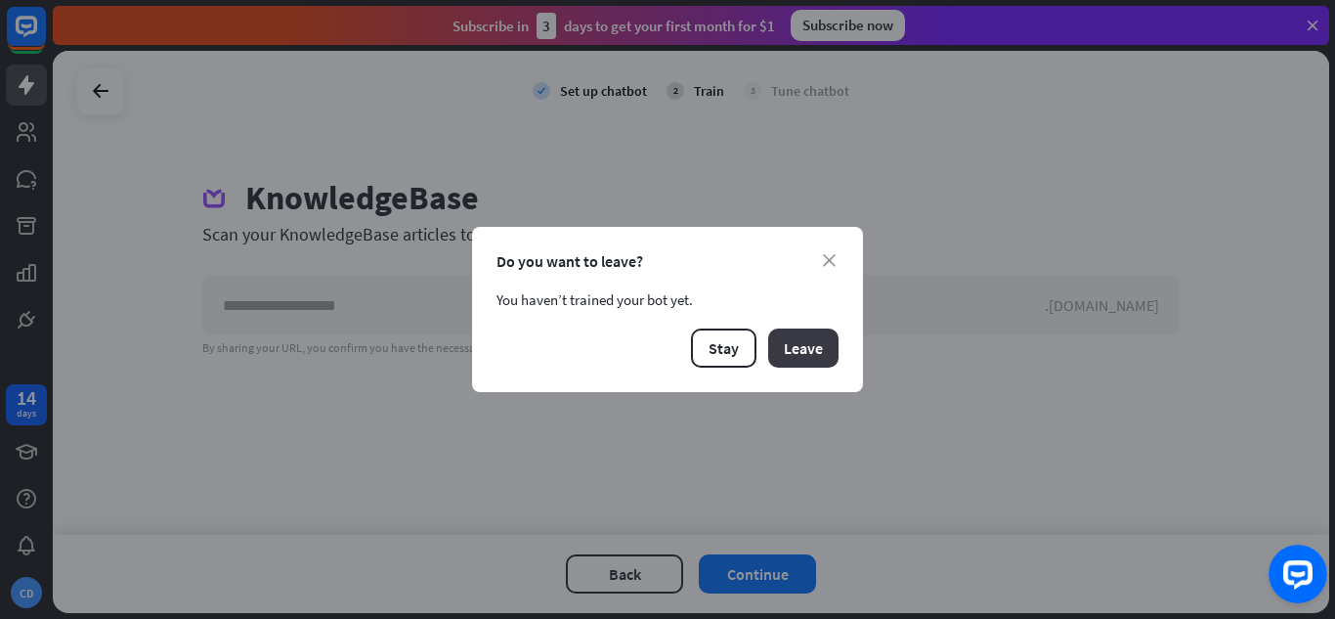
click at [806, 346] on button "Leave" at bounding box center [803, 347] width 70 height 39
